Goal: Transaction & Acquisition: Book appointment/travel/reservation

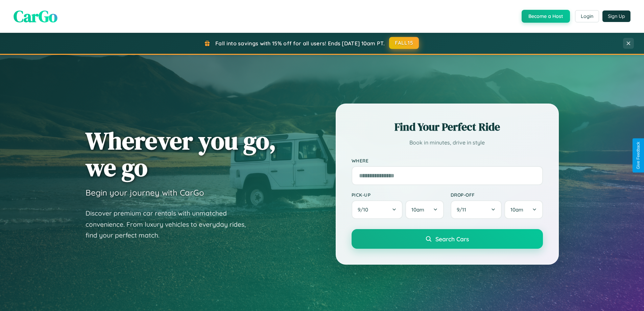
click at [404, 43] on button "FALL15" at bounding box center [404, 43] width 30 height 12
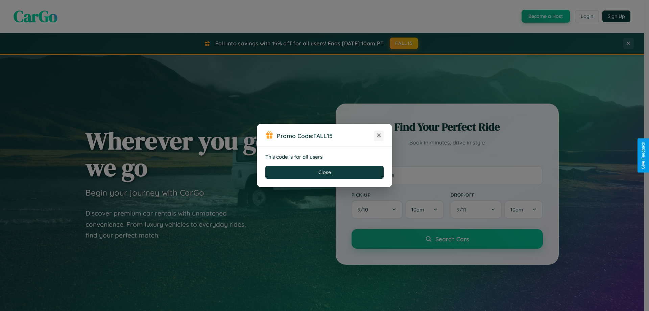
click at [379, 136] on icon at bounding box center [379, 135] width 7 height 7
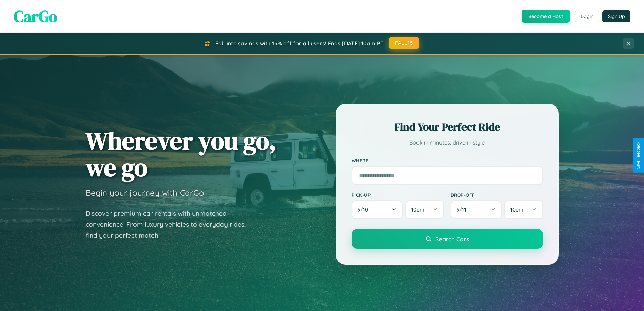
click at [404, 43] on button "FALL15" at bounding box center [404, 43] width 30 height 12
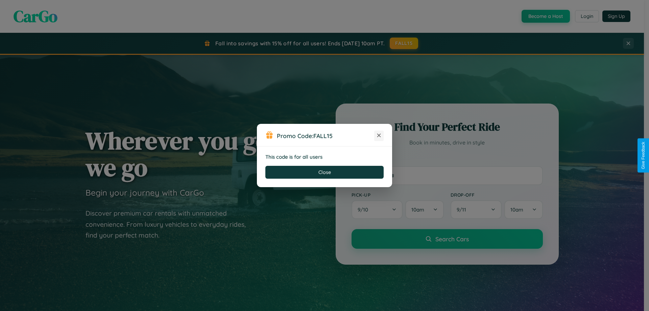
click at [379, 136] on icon at bounding box center [379, 135] width 7 height 7
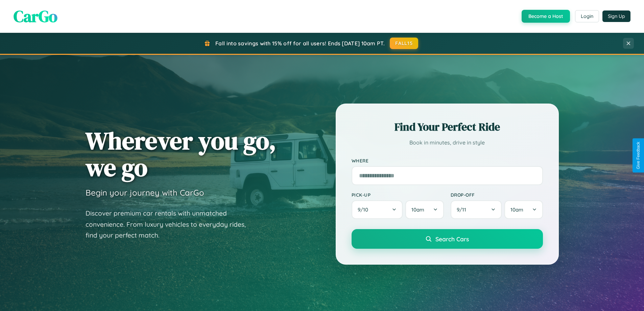
scroll to position [291, 0]
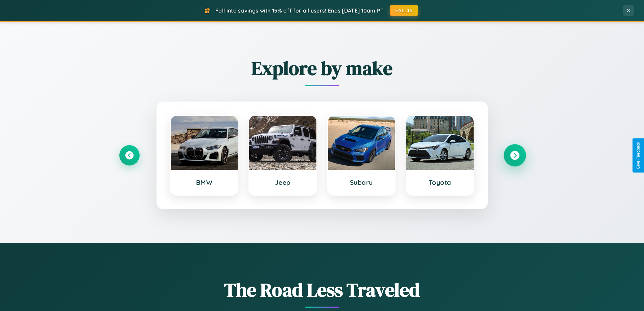
click at [515, 155] on icon at bounding box center [514, 155] width 9 height 9
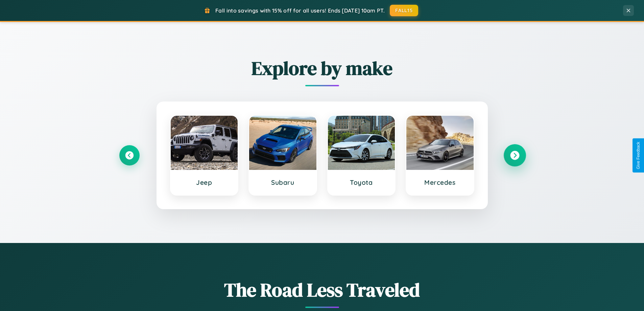
click at [515, 155] on icon at bounding box center [514, 155] width 9 height 9
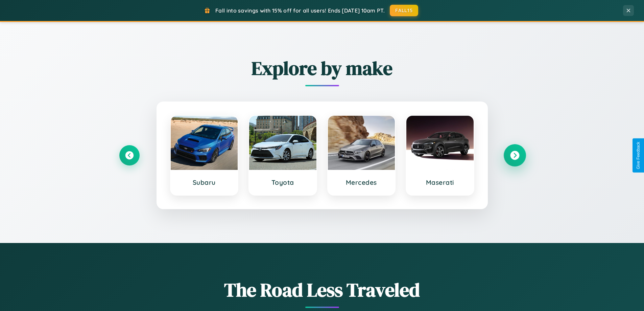
click at [515, 155] on icon at bounding box center [514, 155] width 9 height 9
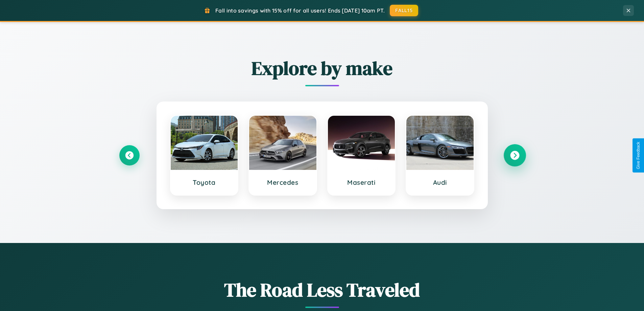
click at [515, 155] on icon at bounding box center [514, 155] width 9 height 9
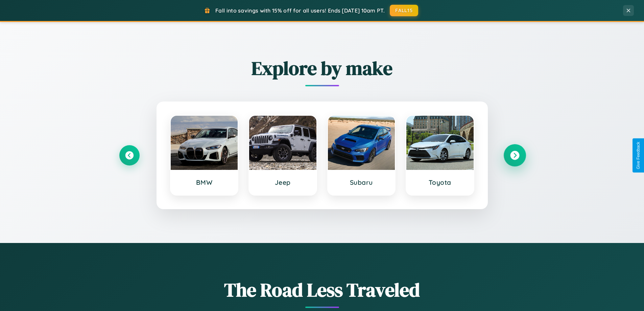
scroll to position [0, 0]
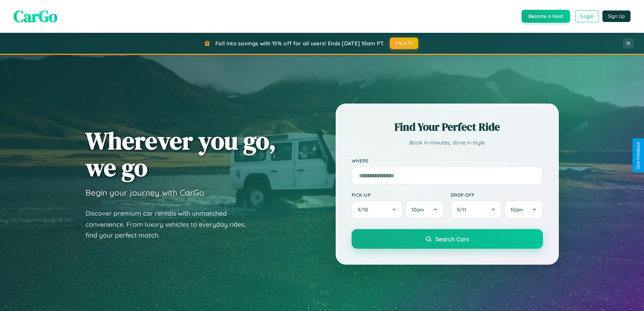
click at [587, 16] on button "Login" at bounding box center [587, 16] width 24 height 12
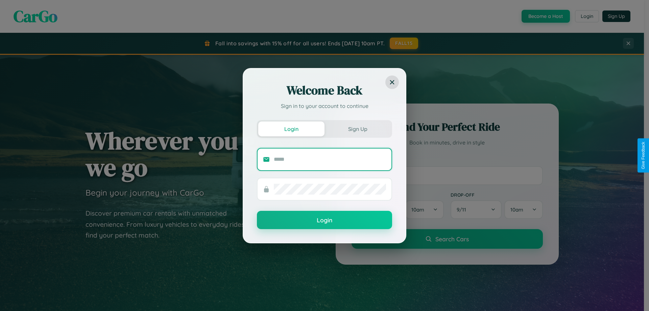
click at [330, 159] on input "text" at bounding box center [330, 159] width 112 height 11
type input "**********"
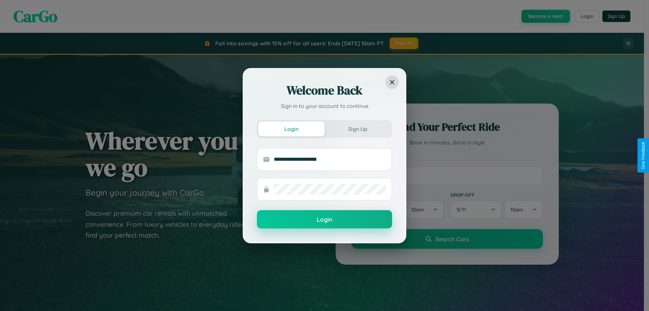
click at [325, 219] on button "Login" at bounding box center [324, 219] width 135 height 18
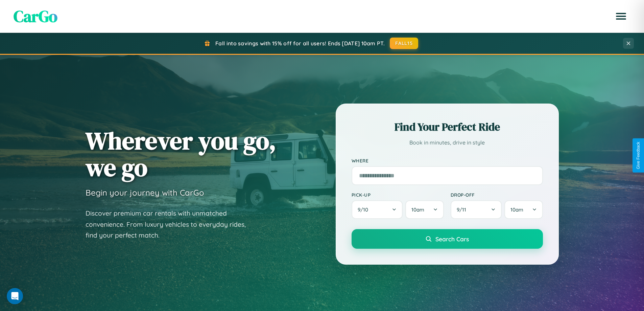
scroll to position [291, 0]
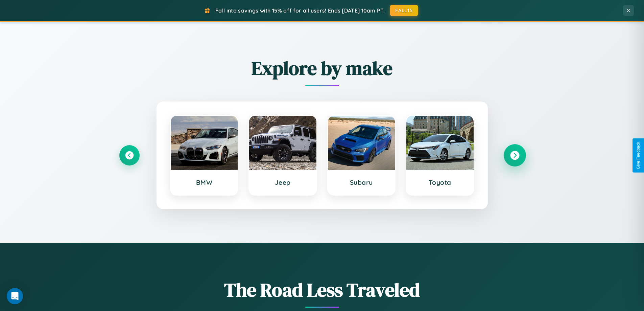
click at [515, 155] on icon at bounding box center [514, 155] width 9 height 9
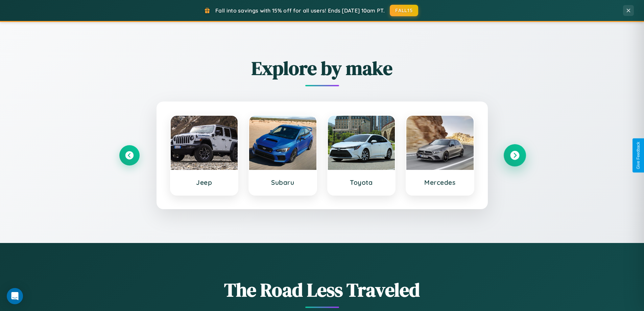
click at [515, 155] on icon at bounding box center [514, 155] width 9 height 9
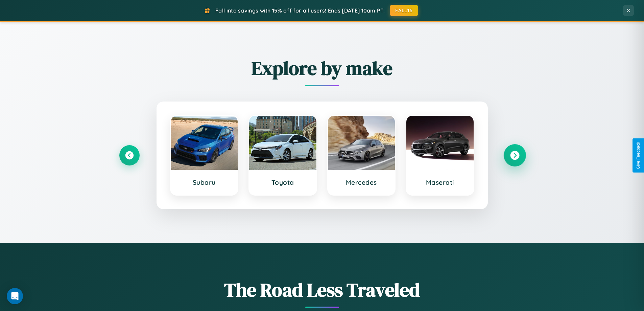
click at [515, 155] on icon at bounding box center [514, 155] width 9 height 9
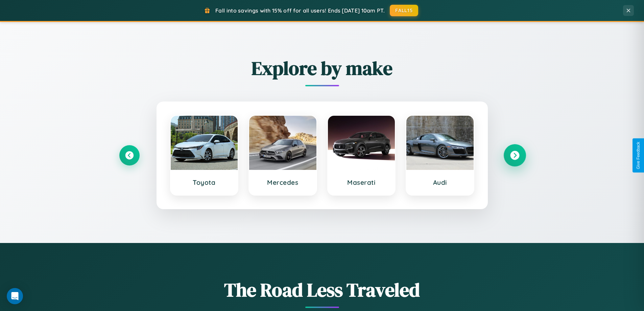
click at [515, 155] on icon at bounding box center [514, 155] width 9 height 9
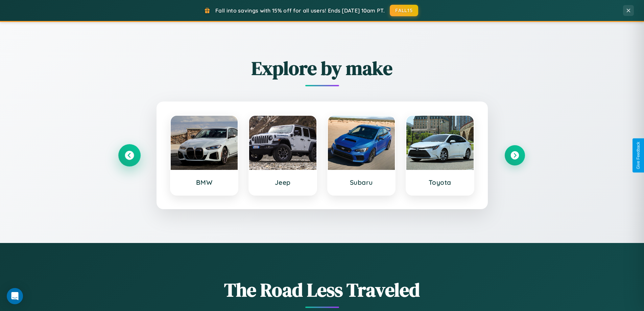
click at [129, 155] on icon at bounding box center [129, 155] width 9 height 9
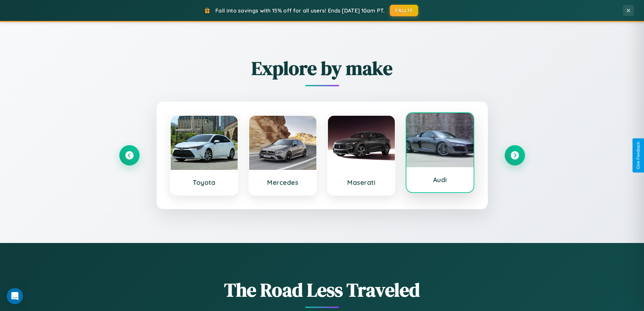
click at [440, 153] on div at bounding box center [439, 140] width 67 height 54
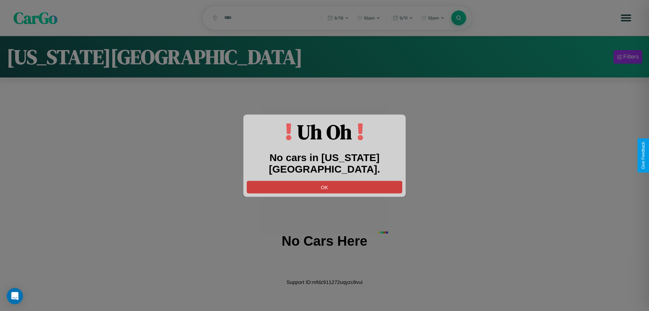
click at [325, 181] on button "OK" at bounding box center [325, 187] width 156 height 13
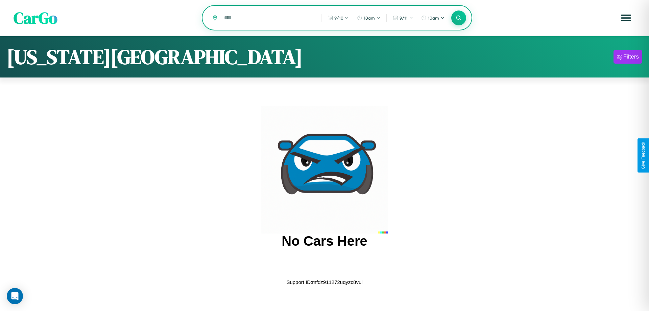
click at [268, 18] on input "text" at bounding box center [268, 18] width 94 height 12
click at [459, 18] on icon at bounding box center [458, 18] width 6 height 6
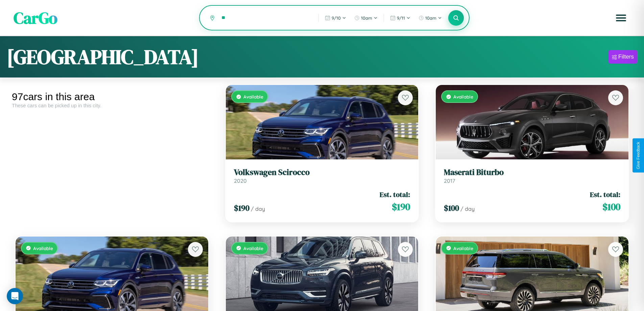
type input "*"
type input "******"
click at [456, 18] on icon at bounding box center [456, 18] width 6 height 6
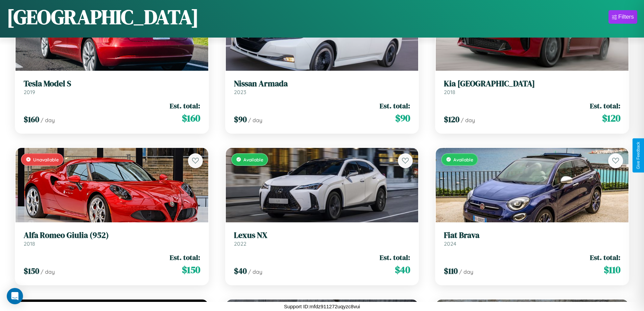
scroll to position [2669, 0]
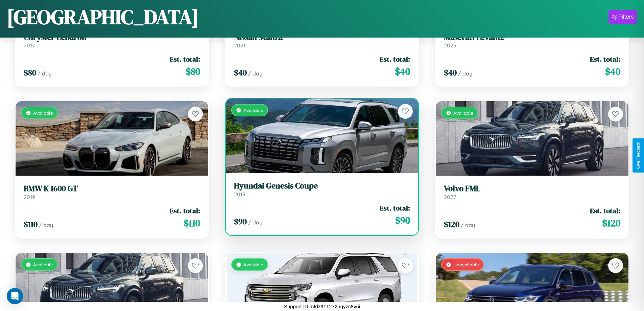
click at [319, 138] on div "Available" at bounding box center [322, 135] width 193 height 74
click at [319, 136] on div "Available" at bounding box center [322, 135] width 193 height 74
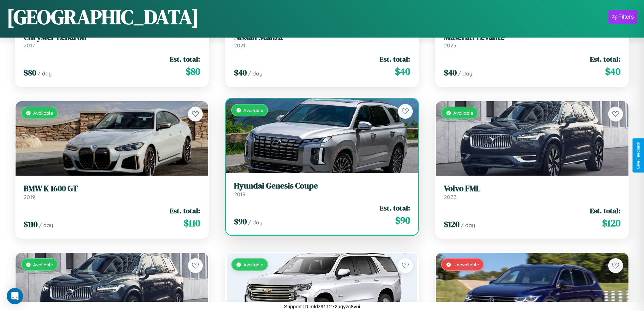
click at [319, 136] on div "Available" at bounding box center [322, 135] width 193 height 74
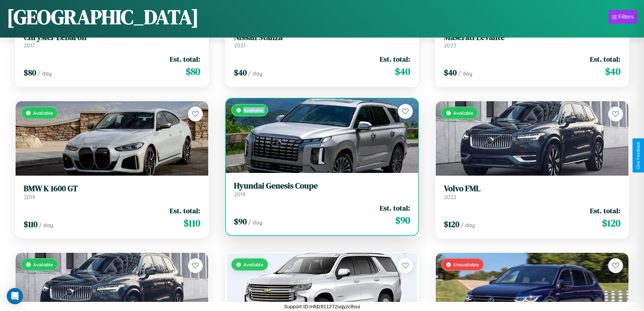
click at [319, 136] on div "Available" at bounding box center [322, 135] width 193 height 74
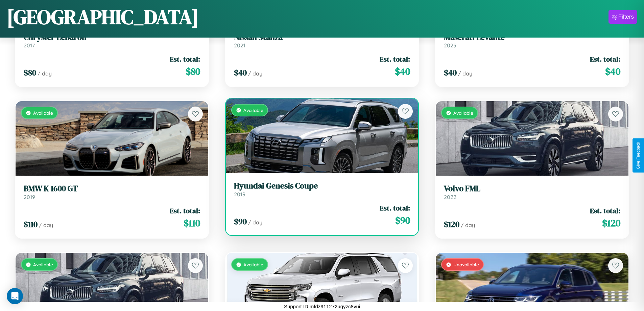
click at [319, 136] on div "Available" at bounding box center [322, 135] width 193 height 74
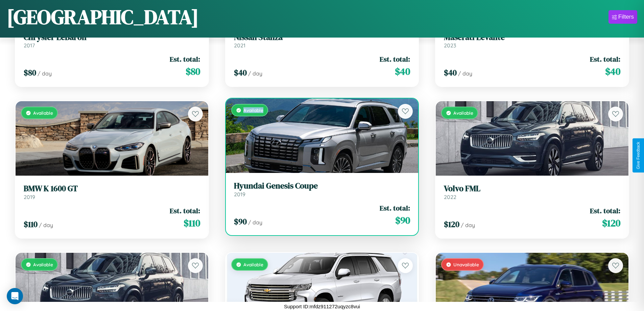
click at [319, 136] on div "Available" at bounding box center [322, 135] width 193 height 74
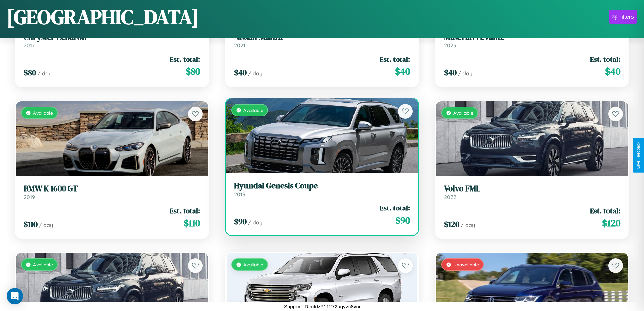
click at [319, 189] on h3 "Hyundai Genesis Coupe" at bounding box center [322, 186] width 176 height 10
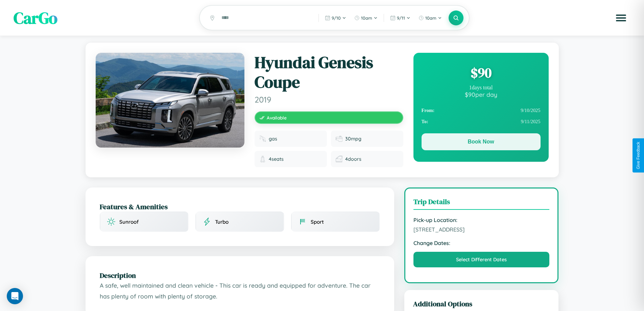
click at [481, 143] on button "Book Now" at bounding box center [481, 141] width 119 height 17
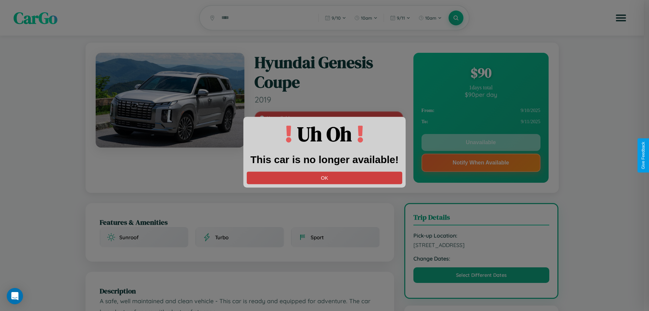
click at [325, 178] on button "OK" at bounding box center [325, 177] width 156 height 13
